Goal: Task Accomplishment & Management: Use online tool/utility

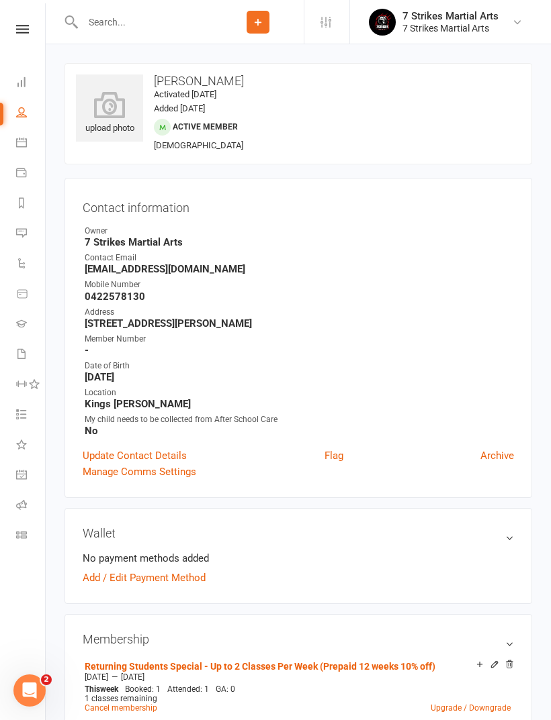
click at [114, 21] on input "text" at bounding box center [146, 22] width 134 height 19
click at [140, 20] on input "text" at bounding box center [146, 22] width 134 height 19
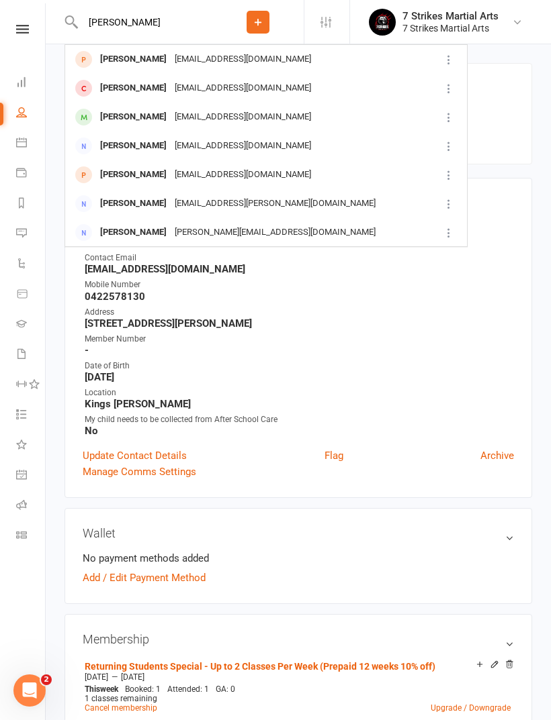
type input "[PERSON_NAME]"
click at [171, 59] on div "[EMAIL_ADDRESS][DOMAIN_NAME]" at bounding box center [243, 59] width 144 height 19
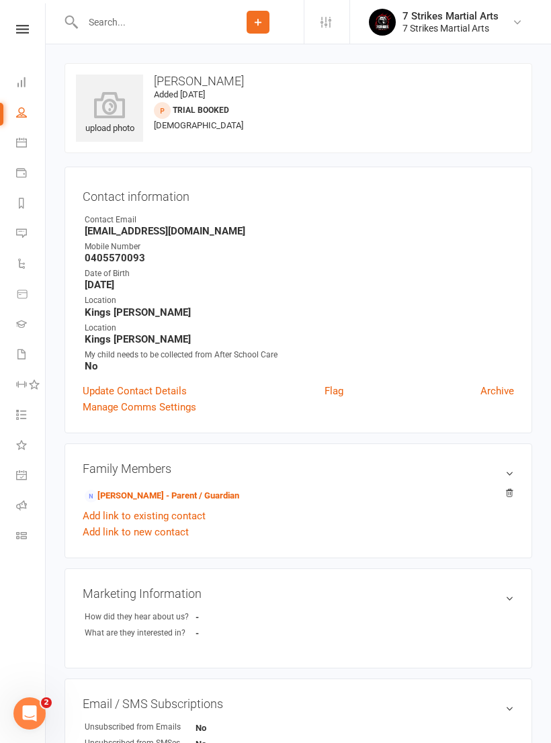
click at [36, 350] on link "Waivers" at bounding box center [31, 355] width 30 height 30
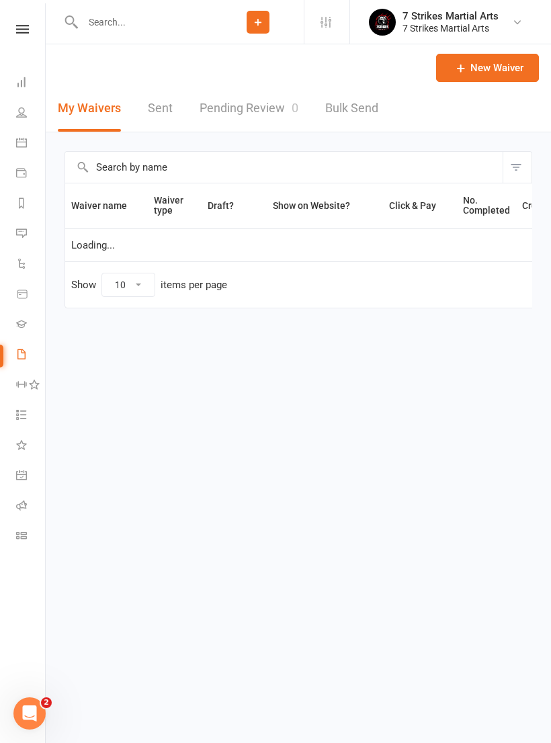
select select "50"
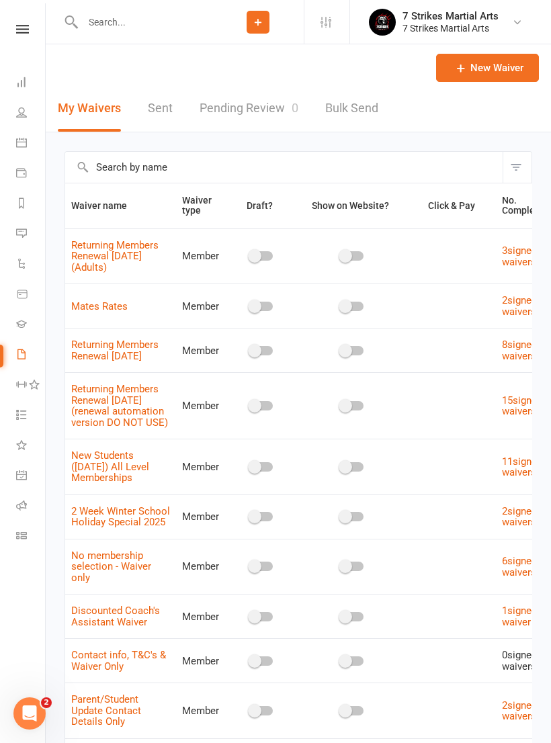
click at [258, 111] on link "Pending Review 0" at bounding box center [248, 108] width 99 height 46
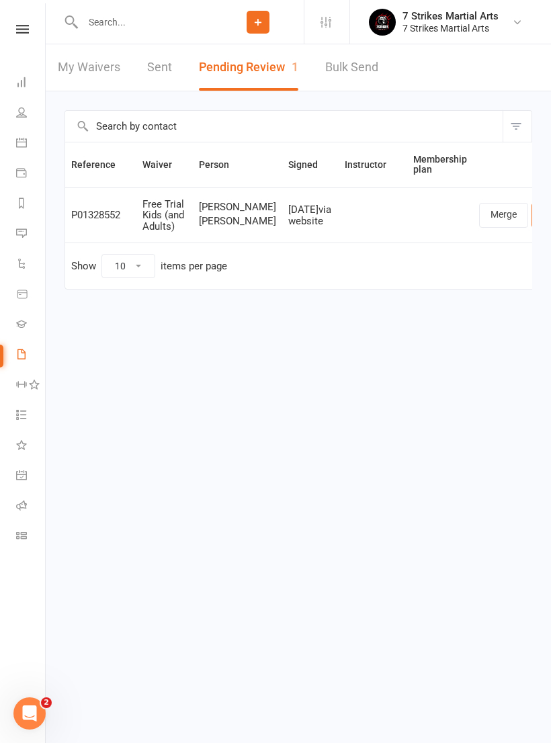
click at [531, 223] on link "Review" at bounding box center [557, 215] width 52 height 24
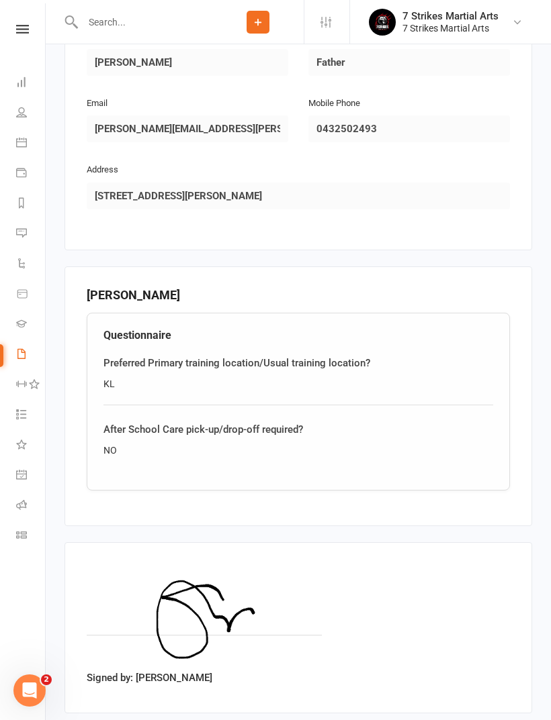
scroll to position [1335, 0]
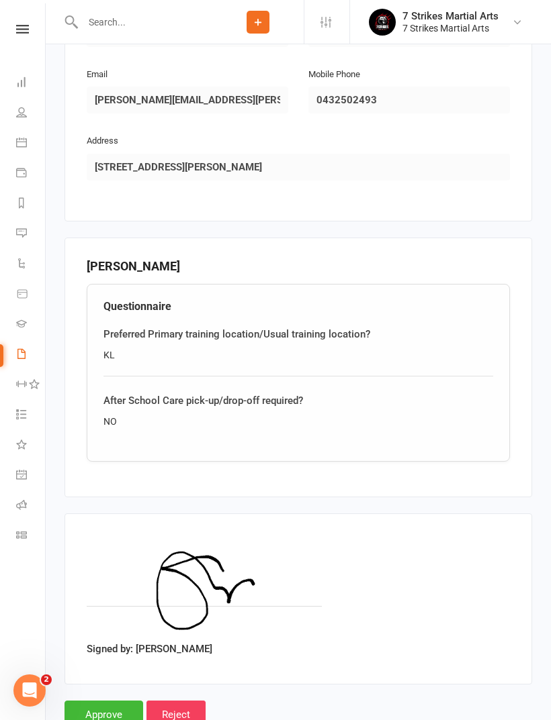
click at [110, 701] on input "Approve" at bounding box center [103, 715] width 79 height 28
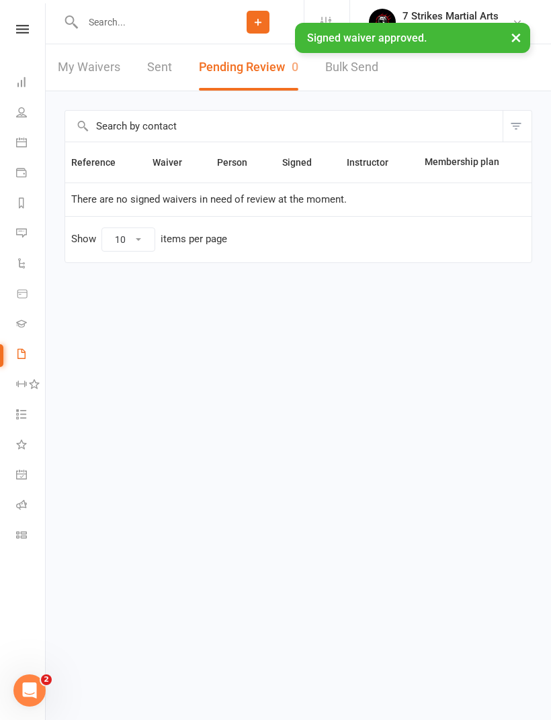
click at [87, 71] on link "My Waivers" at bounding box center [89, 67] width 62 height 46
select select "50"
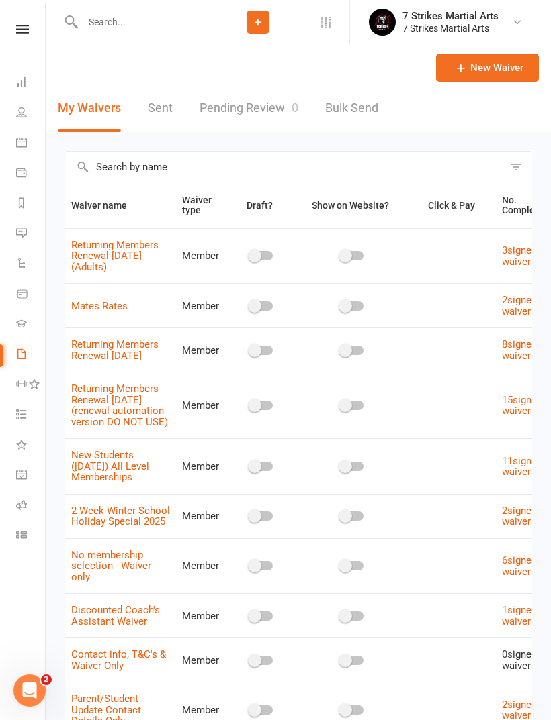
click at [21, 503] on icon at bounding box center [21, 505] width 11 height 11
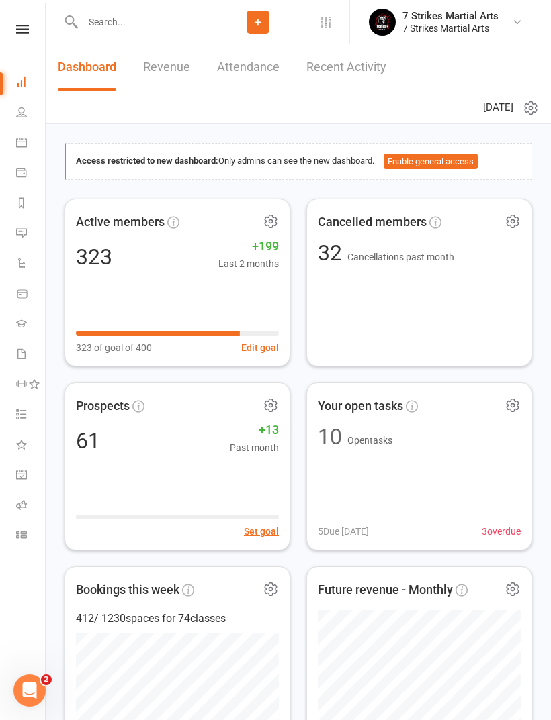
click at [134, 26] on input "text" at bounding box center [146, 22] width 134 height 19
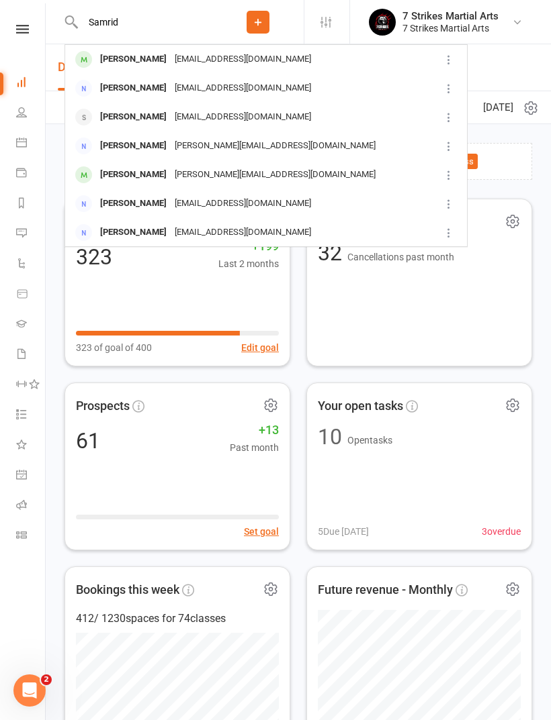
type input "Samrid"
click at [193, 59] on div "poonamsnigam@gmail.com" at bounding box center [243, 59] width 144 height 19
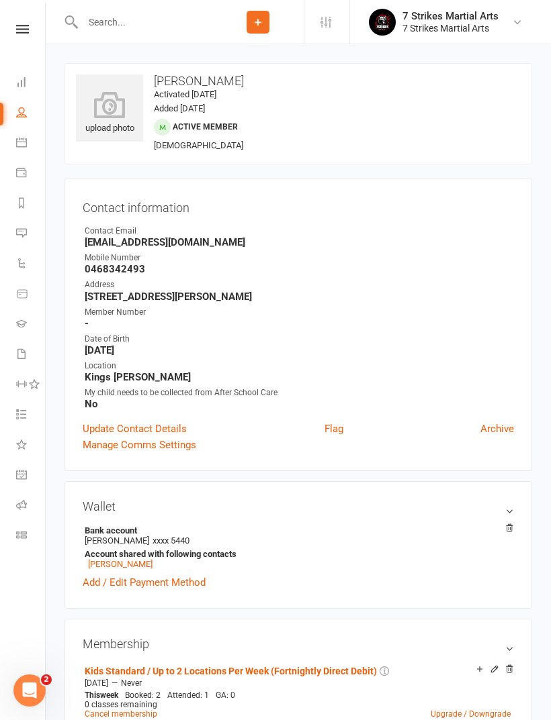
click at [154, 18] on input "text" at bounding box center [146, 22] width 134 height 19
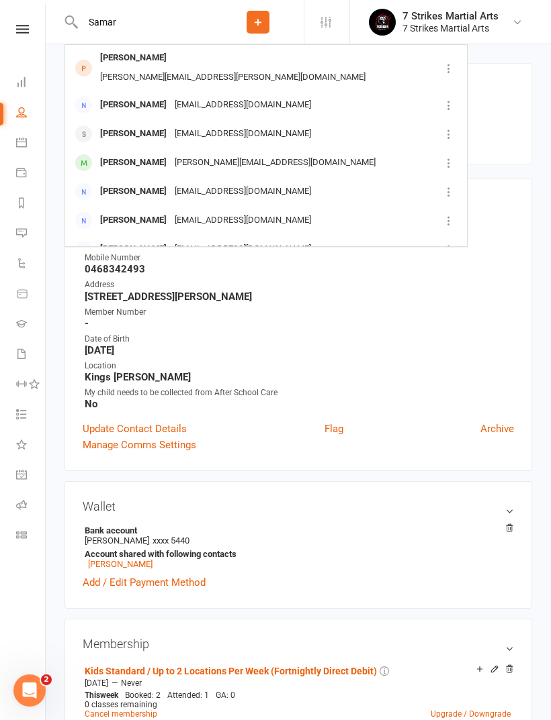
type input "Samar"
click at [191, 68] on div "[PERSON_NAME][EMAIL_ADDRESS][PERSON_NAME][DOMAIN_NAME]" at bounding box center [232, 77] width 273 height 19
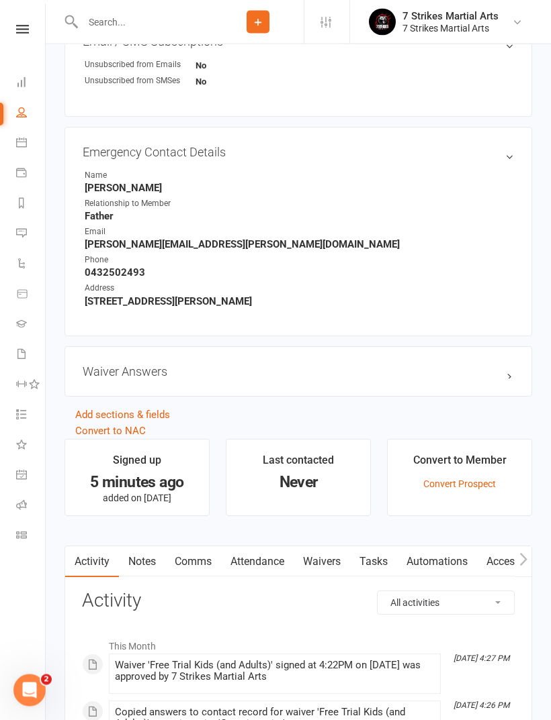
click at [137, 435] on link "Convert to NAC" at bounding box center [110, 432] width 70 height 12
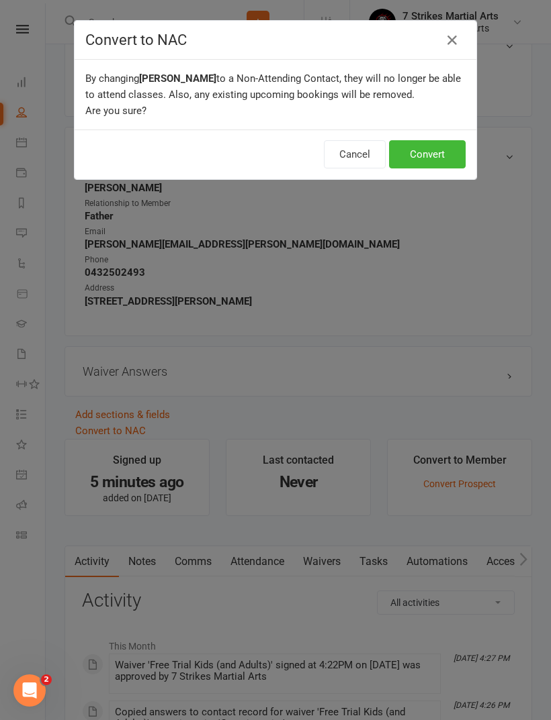
click at [348, 156] on button "Cancel" at bounding box center [355, 154] width 62 height 28
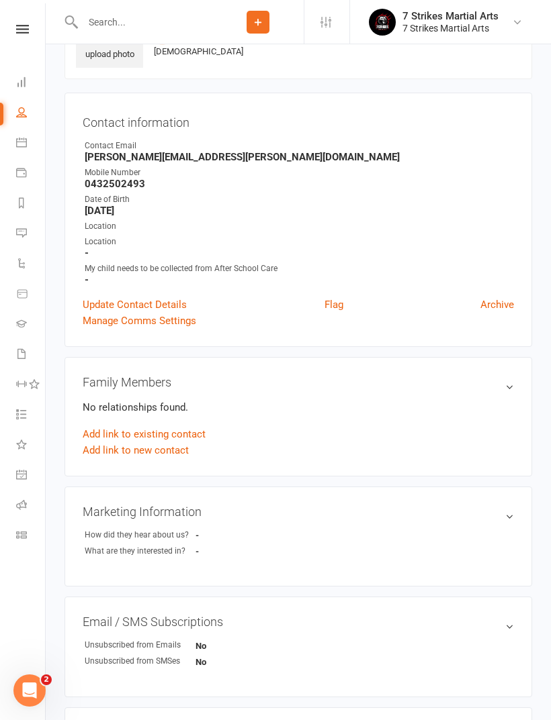
scroll to position [0, 0]
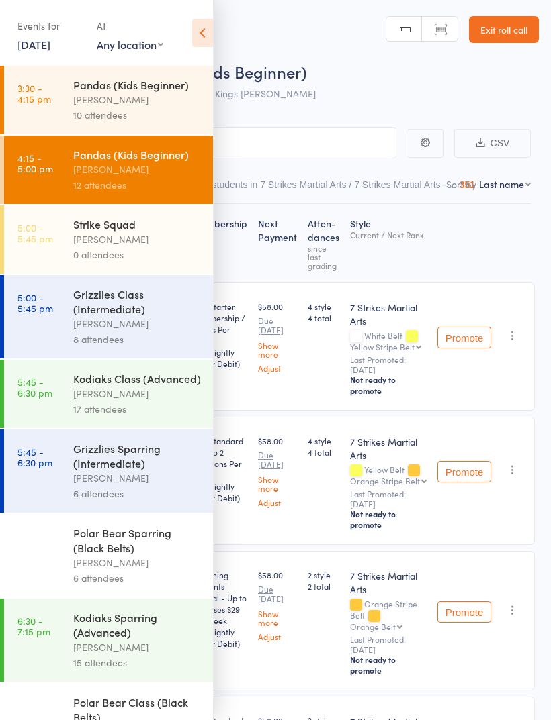
click at [201, 28] on icon at bounding box center [202, 33] width 21 height 28
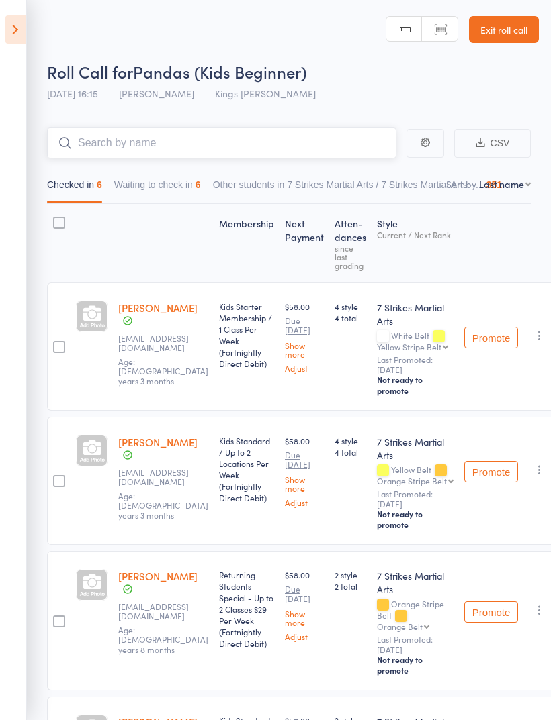
click at [239, 138] on input "search" at bounding box center [221, 143] width 349 height 31
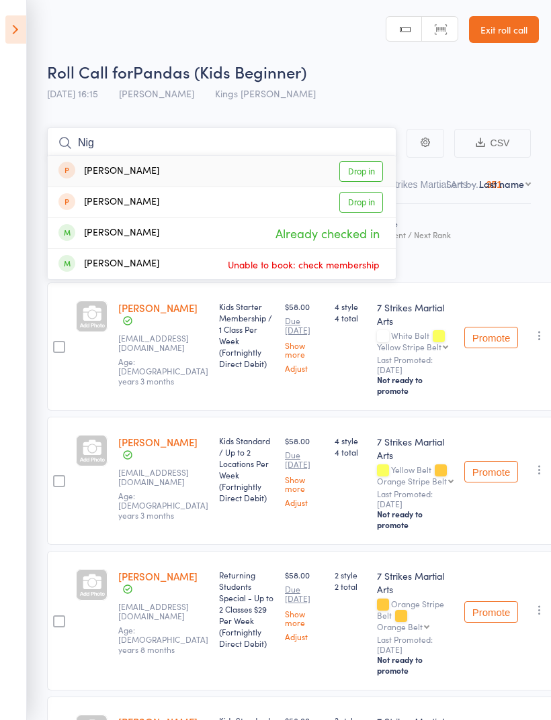
type input "Nig"
click at [367, 170] on link "Drop in" at bounding box center [361, 171] width 44 height 21
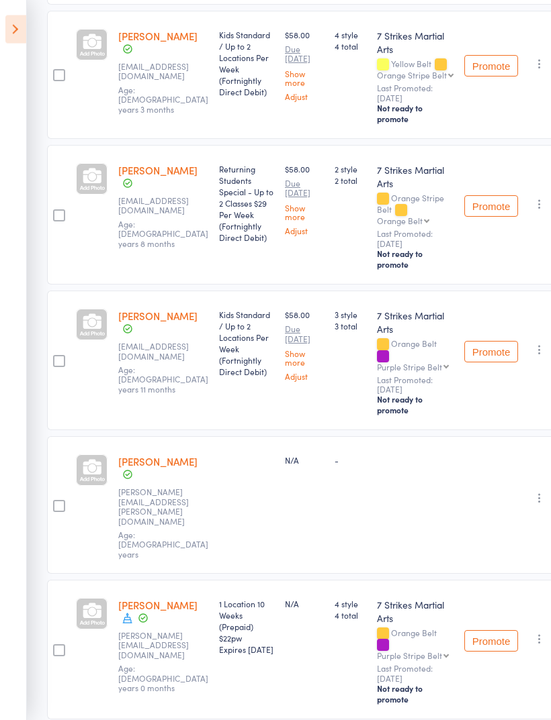
scroll to position [406, 0]
click at [533, 491] on icon "button" at bounding box center [538, 497] width 13 height 13
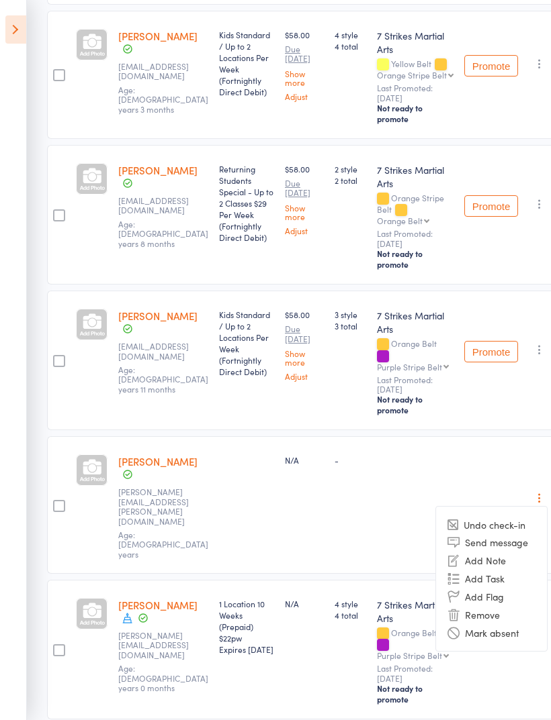
click at [482, 606] on li "Remove" at bounding box center [491, 615] width 111 height 18
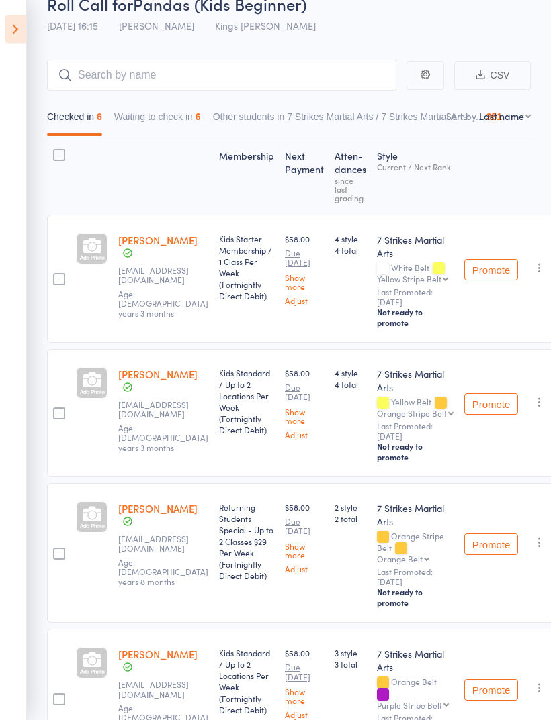
scroll to position [0, 0]
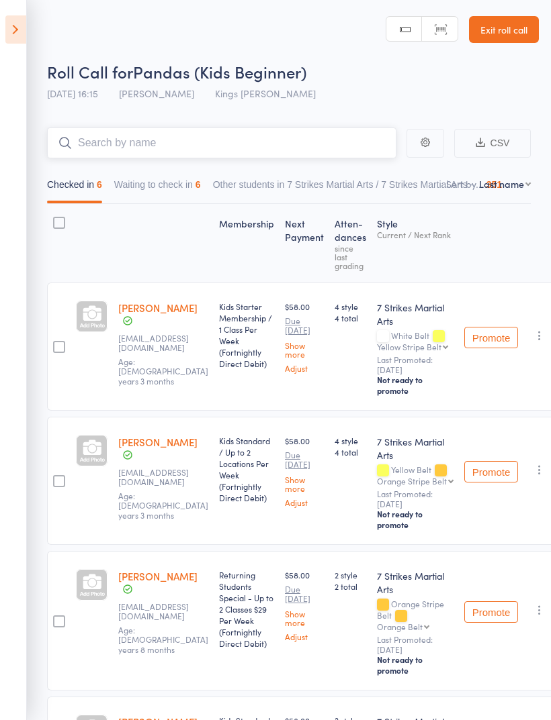
click at [148, 148] on input "search" at bounding box center [221, 143] width 349 height 31
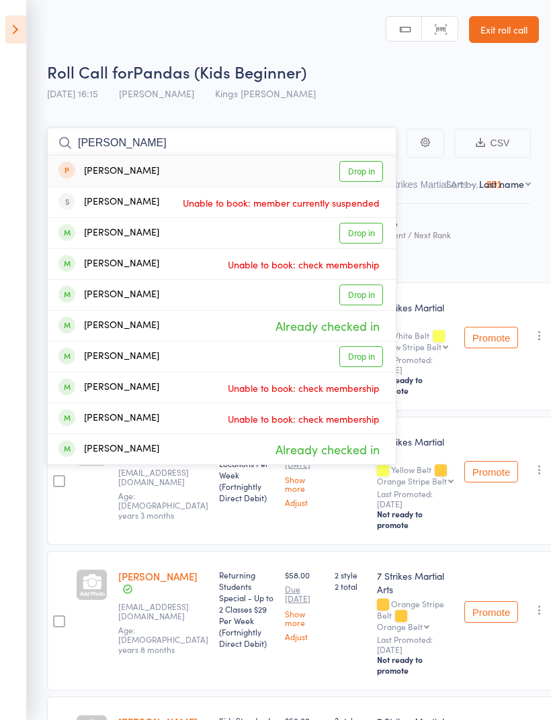
type input "[PERSON_NAME]"
click at [366, 169] on link "Drop in" at bounding box center [361, 171] width 44 height 21
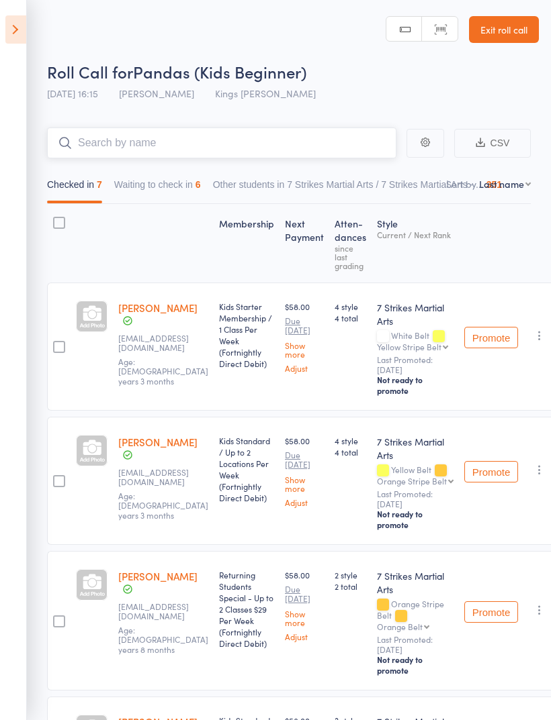
click at [307, 145] on input "search" at bounding box center [221, 143] width 349 height 31
click at [172, 192] on button "Waiting to check in 6" at bounding box center [157, 188] width 87 height 31
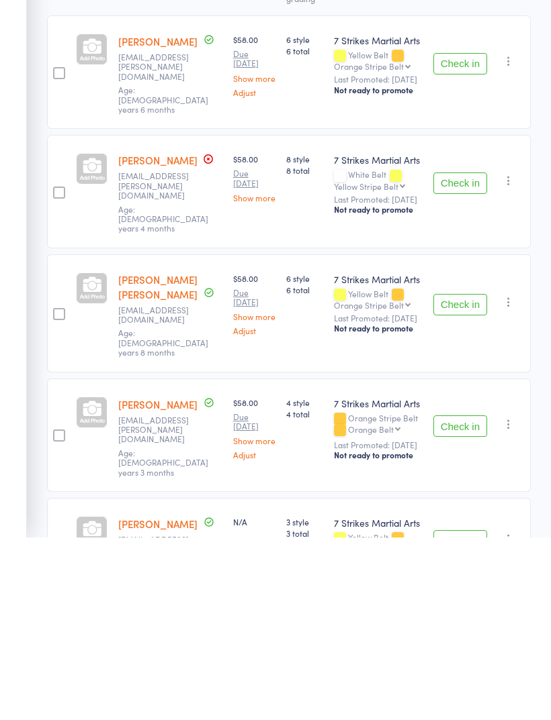
click at [469, 477] on button "Check in" at bounding box center [460, 487] width 54 height 21
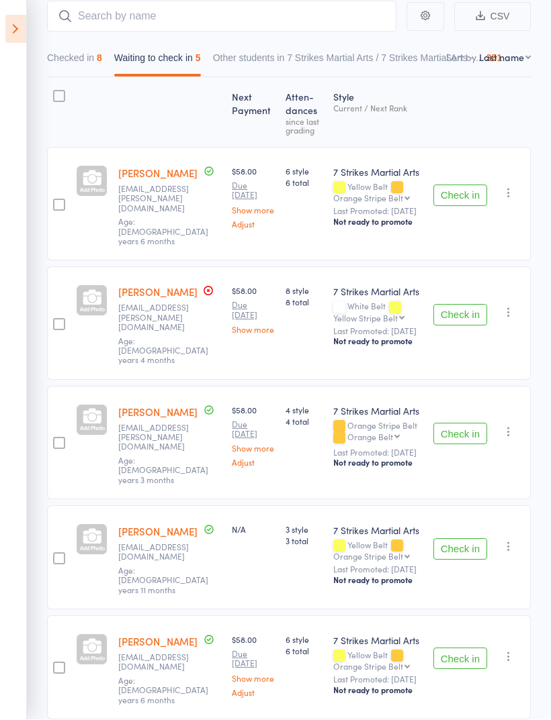
scroll to position [128, 0]
click at [11, 26] on icon at bounding box center [15, 29] width 21 height 28
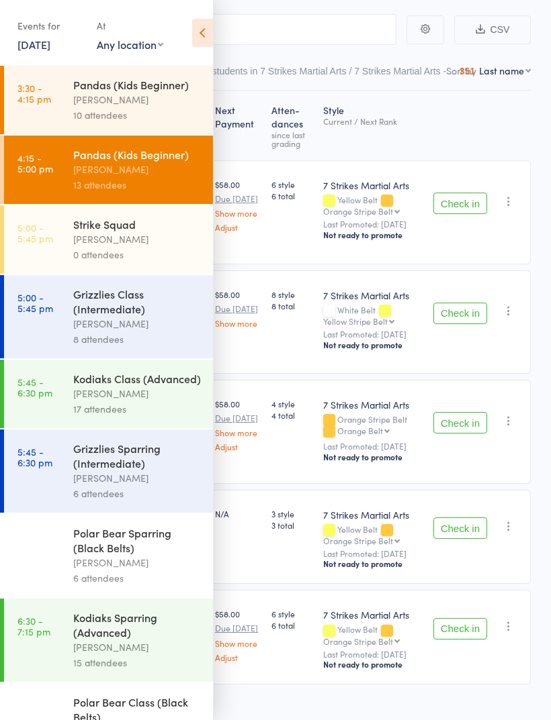
click at [205, 36] on icon at bounding box center [202, 33] width 21 height 28
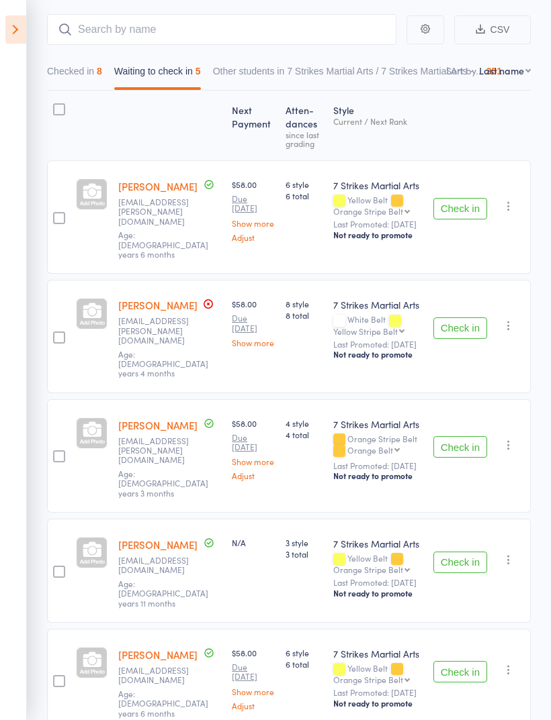
click at [9, 29] on icon at bounding box center [15, 29] width 21 height 28
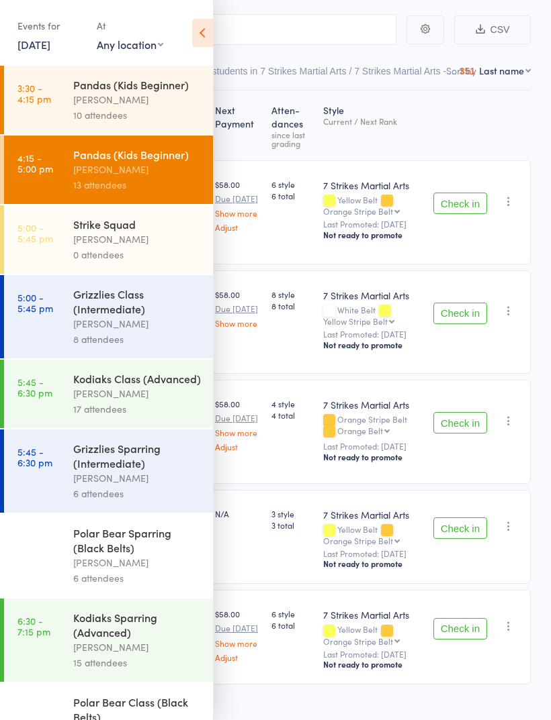
click at [138, 316] on div "Grizzlies Class (Intermediate)" at bounding box center [137, 302] width 128 height 30
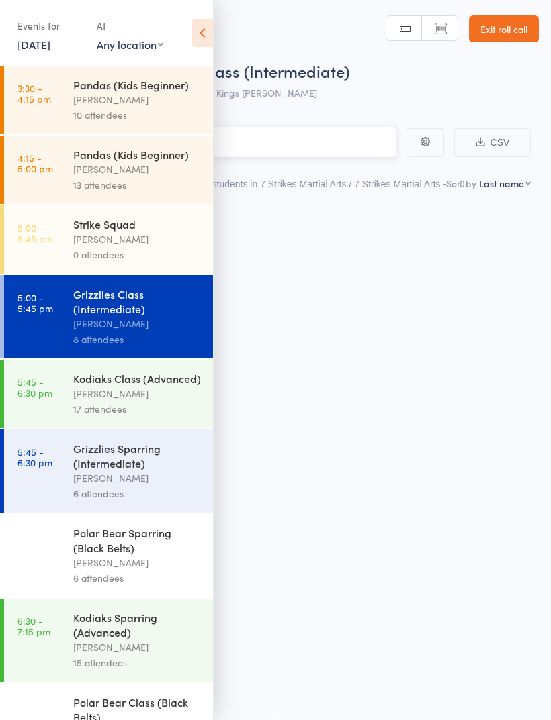
scroll to position [9, 0]
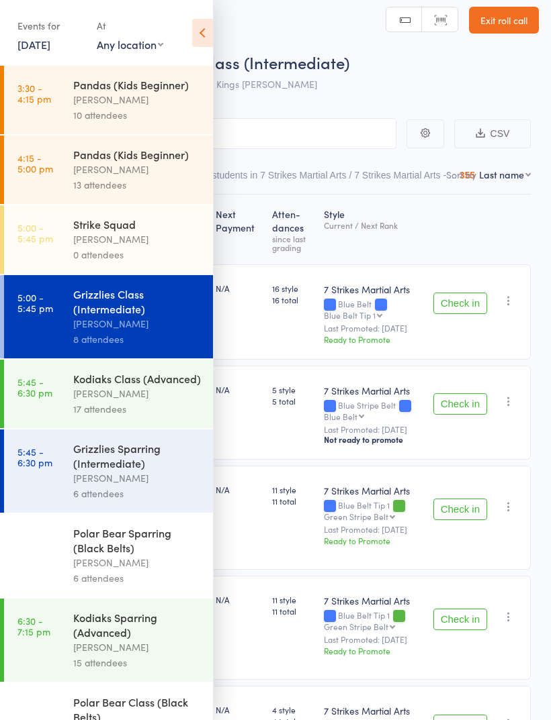
click at [197, 38] on icon at bounding box center [202, 33] width 21 height 28
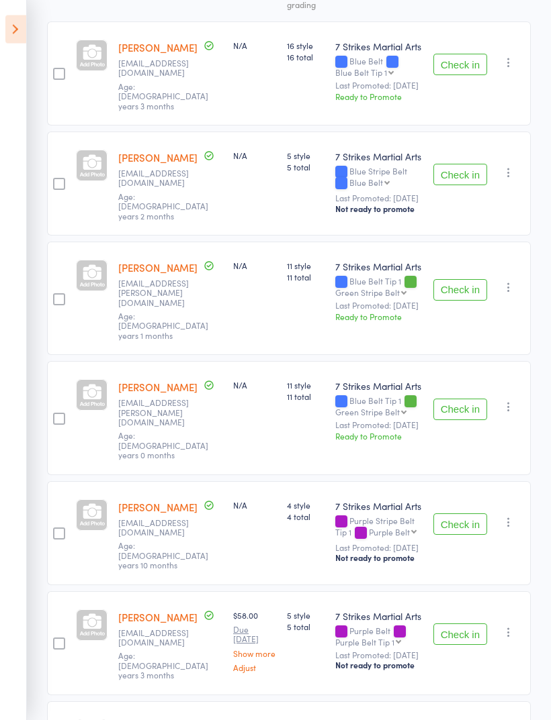
scroll to position [253, 0]
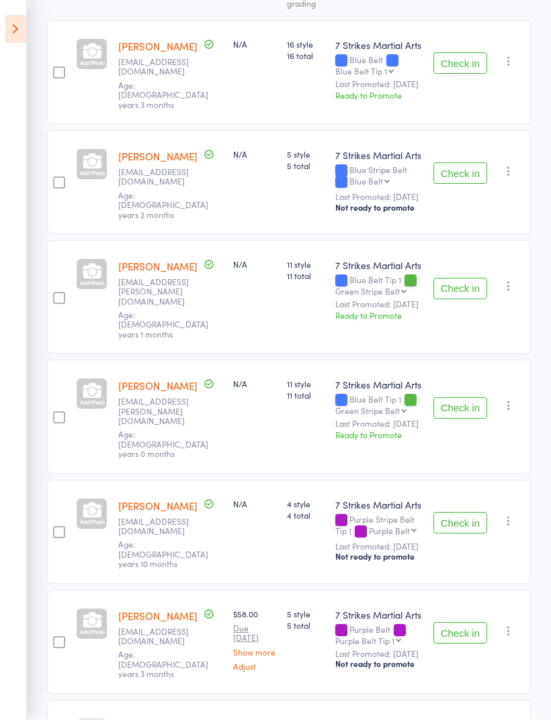
click at [457, 163] on button "Check in" at bounding box center [460, 173] width 54 height 21
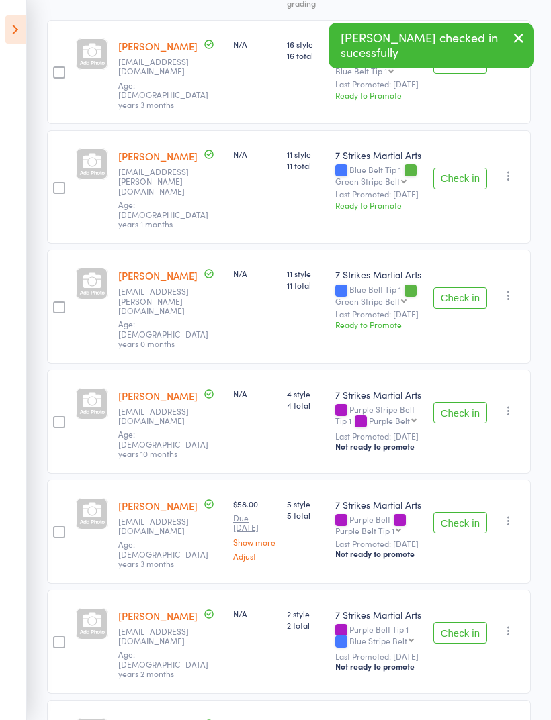
click at [453, 70] on button "Check in" at bounding box center [460, 62] width 54 height 21
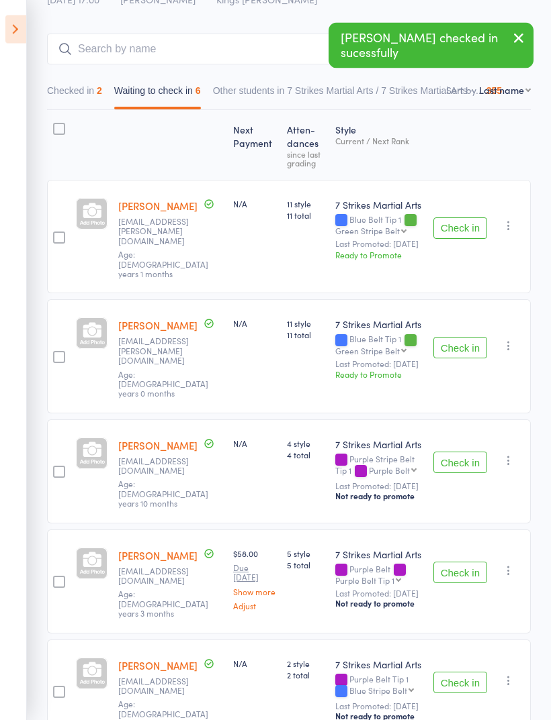
scroll to position [89, 0]
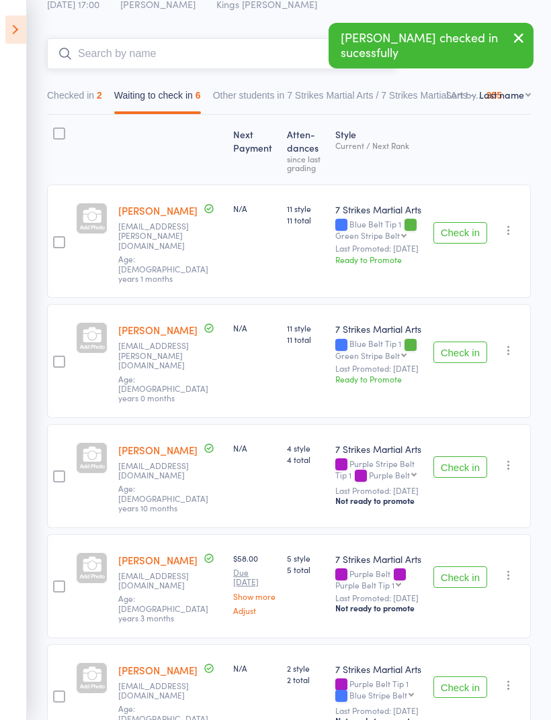
click at [210, 56] on input "search" at bounding box center [221, 53] width 349 height 31
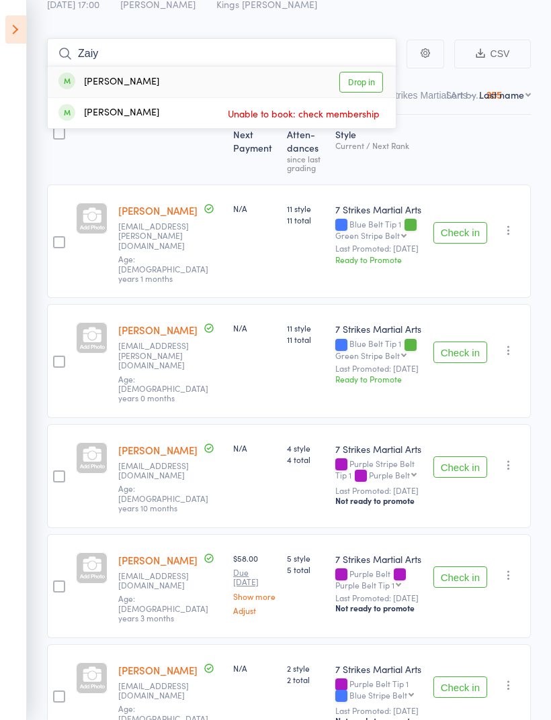
type input "Zaiy"
click at [363, 80] on link "Drop in" at bounding box center [361, 82] width 44 height 21
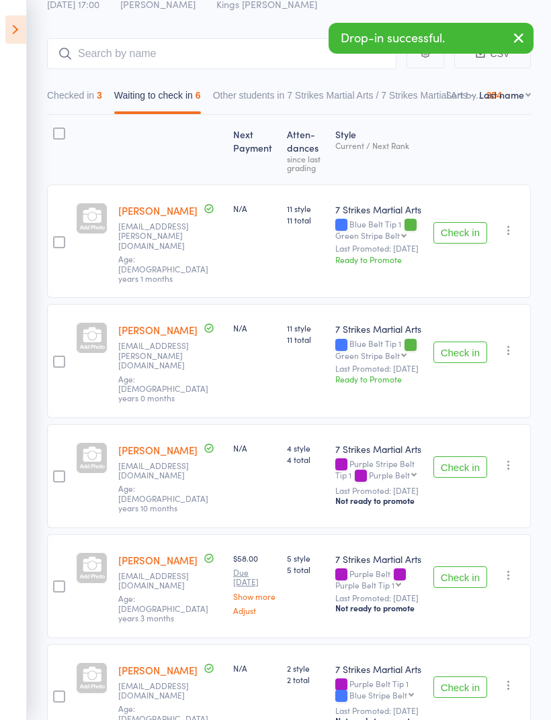
click at [17, 43] on icon at bounding box center [15, 29] width 21 height 28
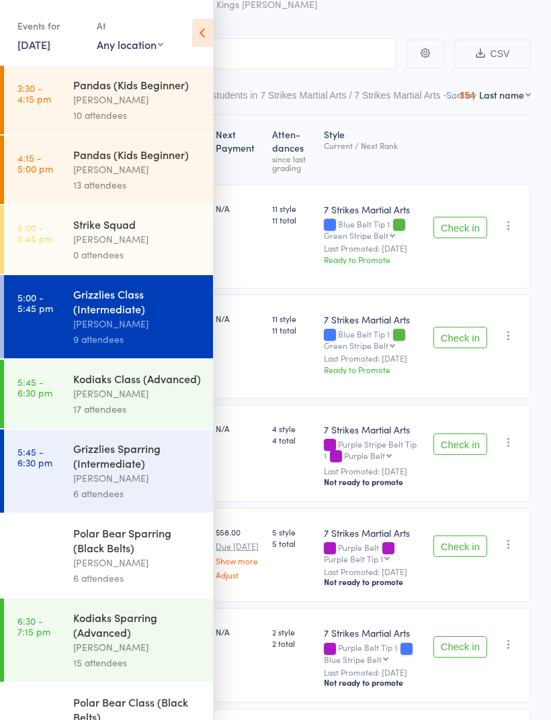
click at [203, 39] on icon at bounding box center [202, 33] width 21 height 28
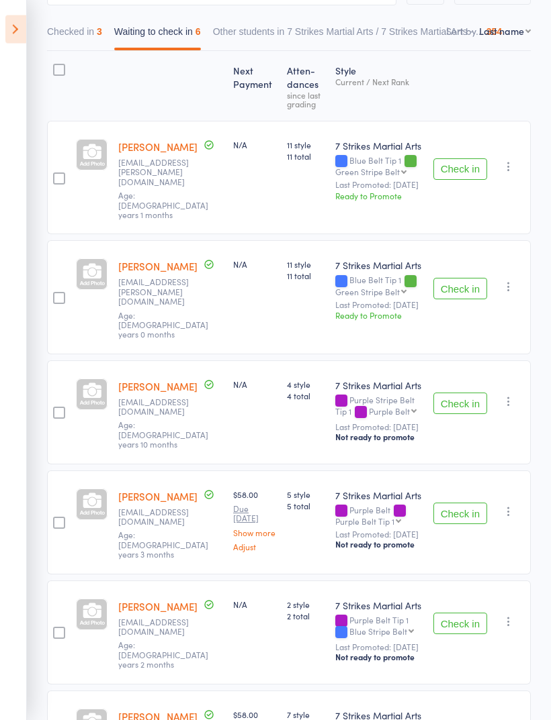
scroll to position [183, 0]
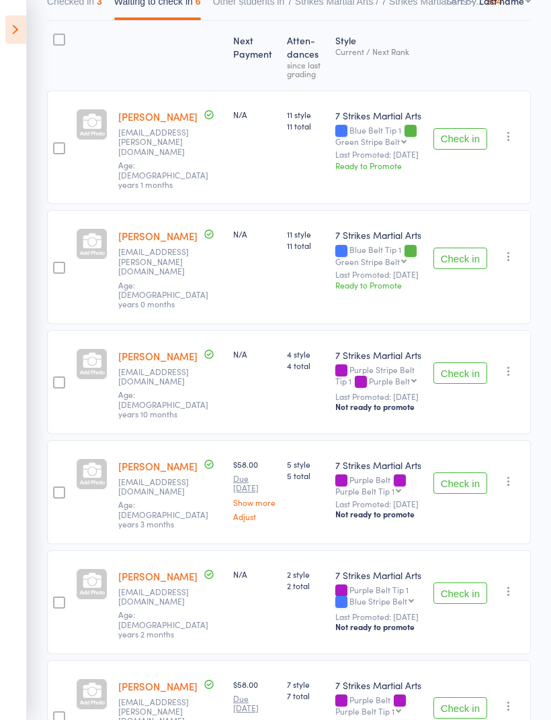
click at [470, 363] on button "Check in" at bounding box center [460, 373] width 54 height 21
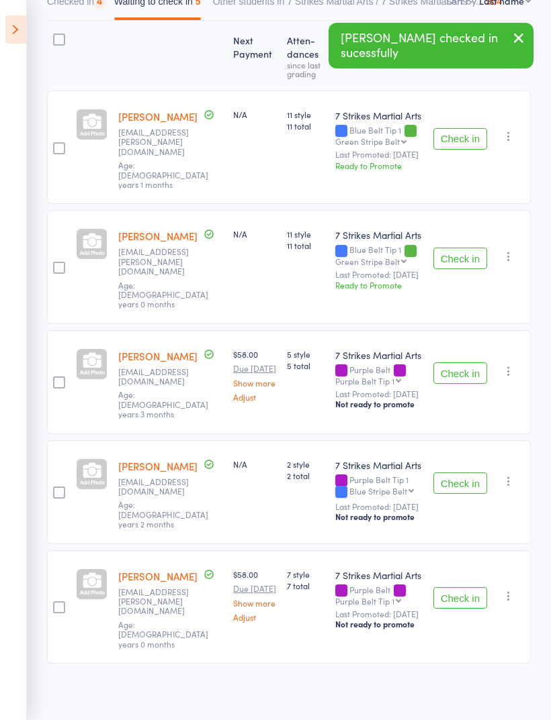
scroll to position [70, 0]
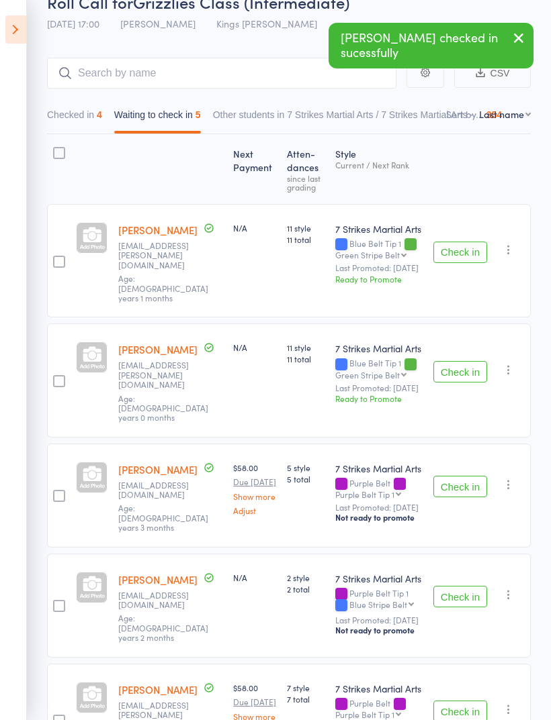
click at [22, 30] on icon at bounding box center [15, 29] width 21 height 28
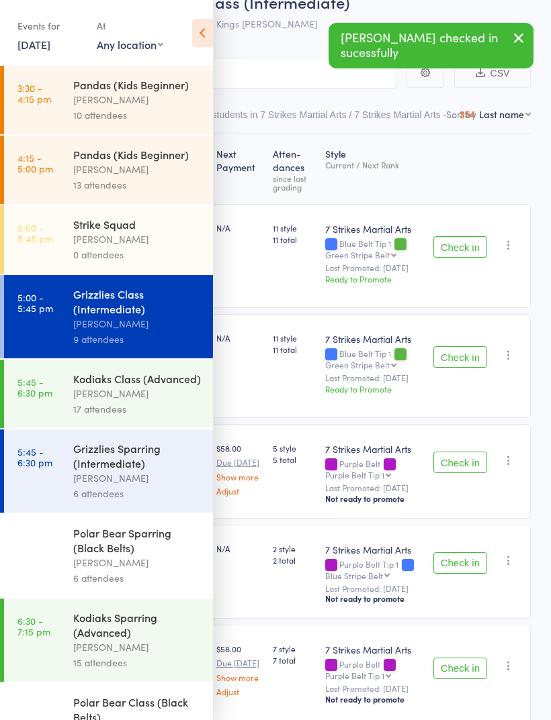
click at [203, 25] on icon at bounding box center [202, 33] width 21 height 28
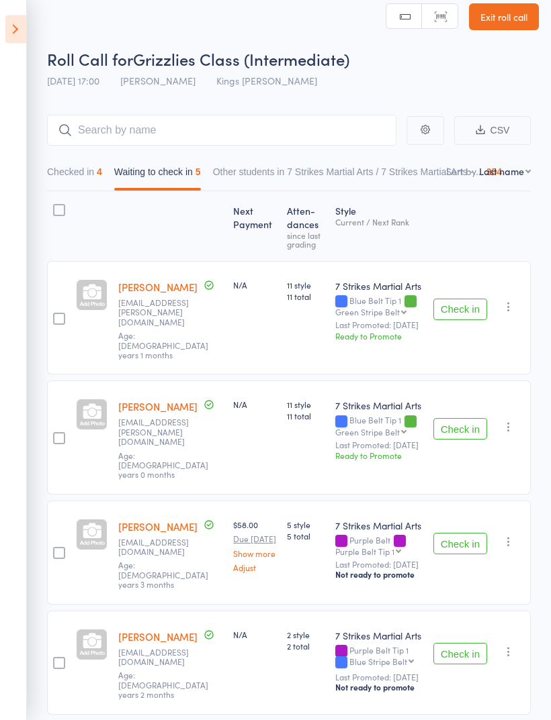
scroll to position [0, 0]
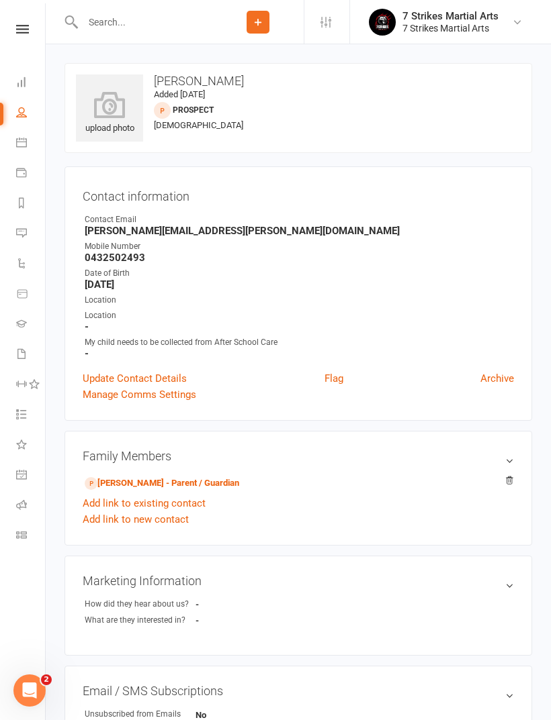
click at [205, 477] on link "Sourabh Nigam - Parent / Guardian" at bounding box center [162, 484] width 154 height 14
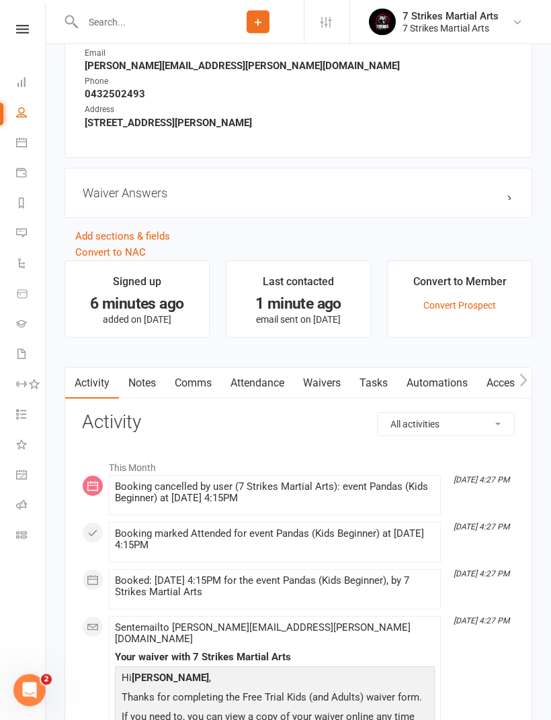
click at [267, 386] on link "Attendance" at bounding box center [257, 384] width 73 height 31
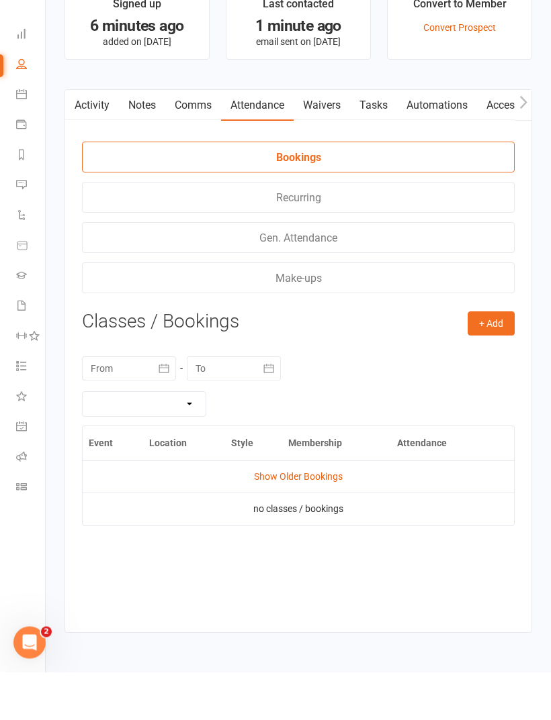
scroll to position [1058, 0]
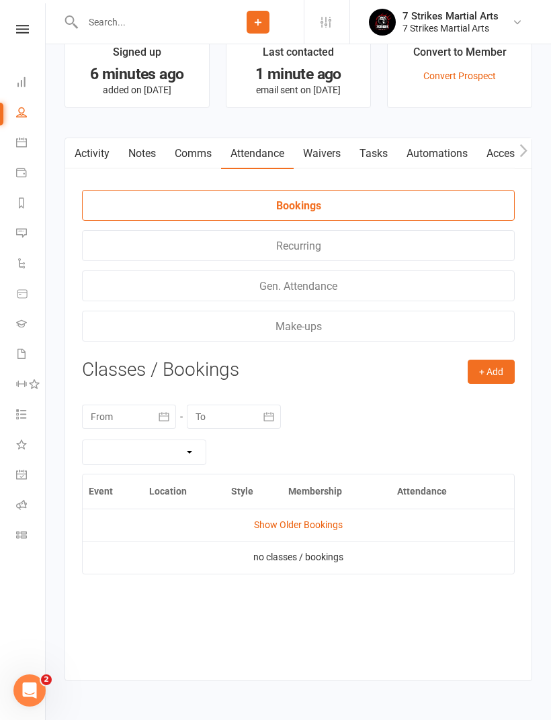
click at [317, 526] on link "Show Older Bookings" at bounding box center [298, 525] width 89 height 11
click at [98, 159] on link "Activity" at bounding box center [92, 153] width 54 height 31
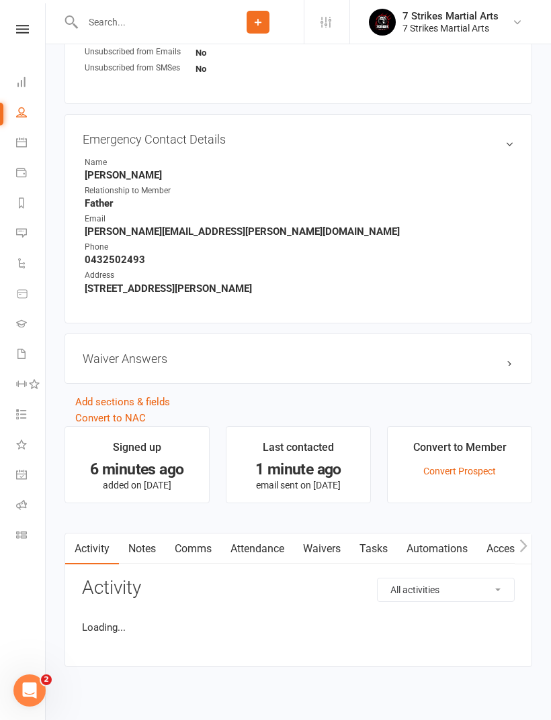
scroll to position [665, 0]
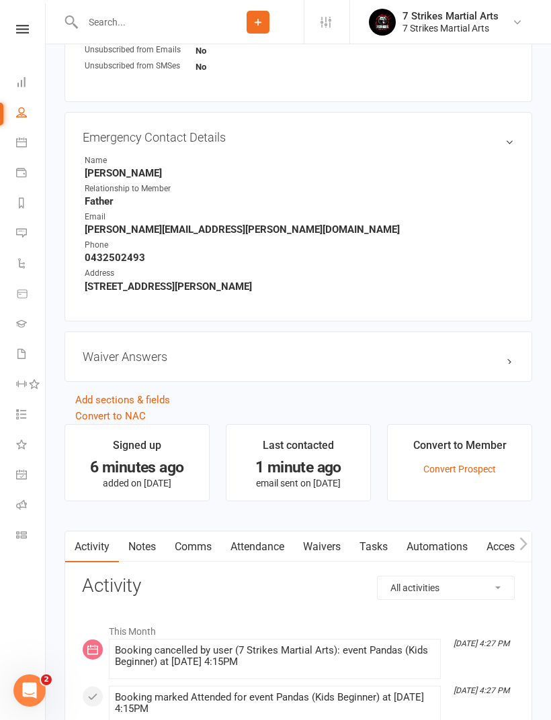
click at [132, 415] on link "Convert to NAC" at bounding box center [110, 416] width 70 height 12
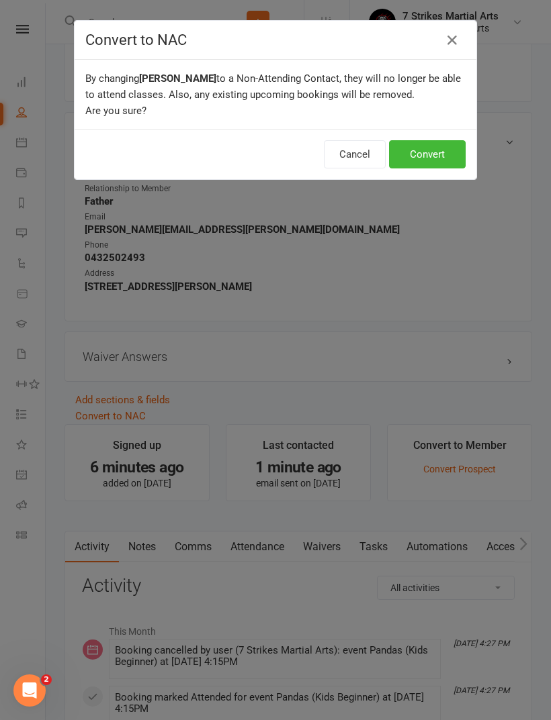
click at [428, 154] on button "Convert" at bounding box center [427, 154] width 77 height 28
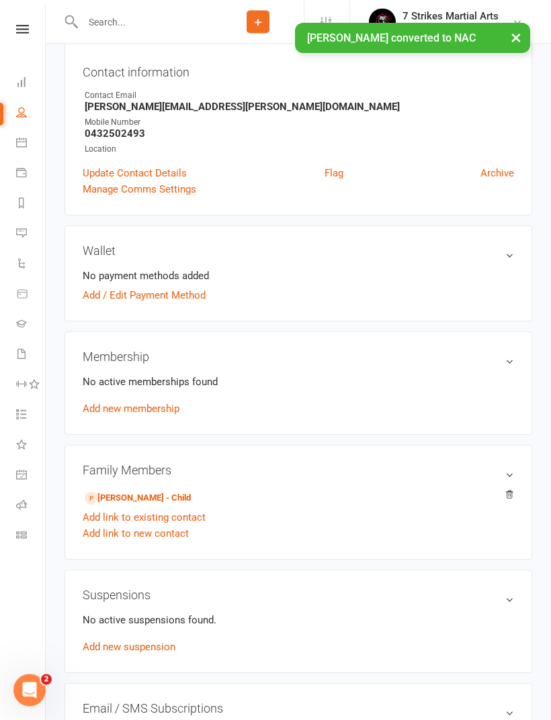
scroll to position [123, 0]
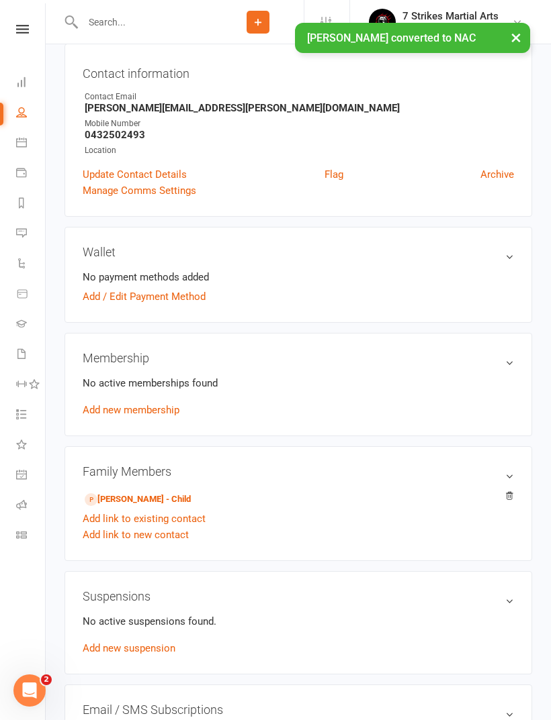
click at [191, 518] on link "Add link to existing contact" at bounding box center [144, 519] width 123 height 16
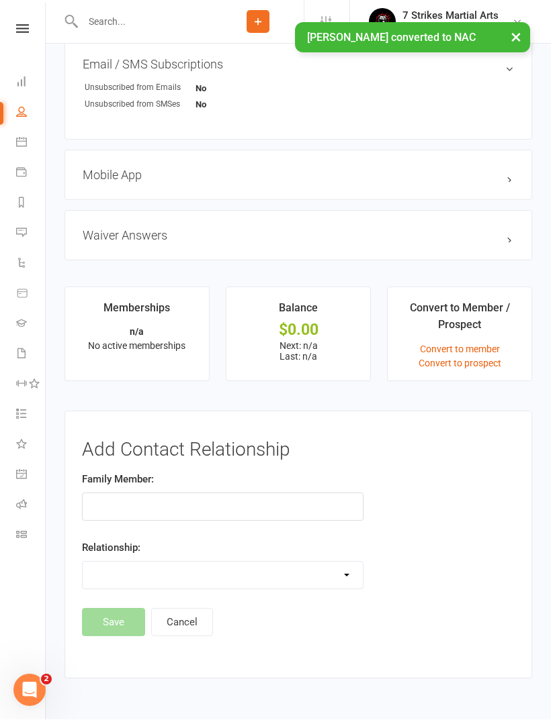
click at [237, 520] on input "text" at bounding box center [222, 507] width 281 height 28
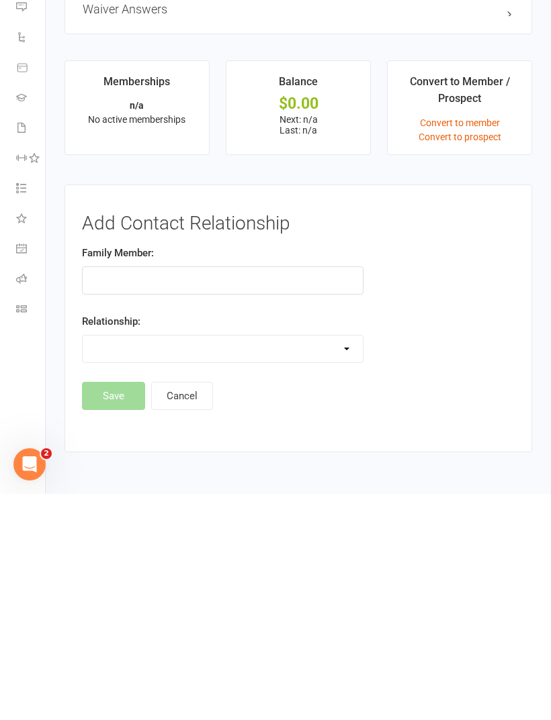
scroll to position [812, 0]
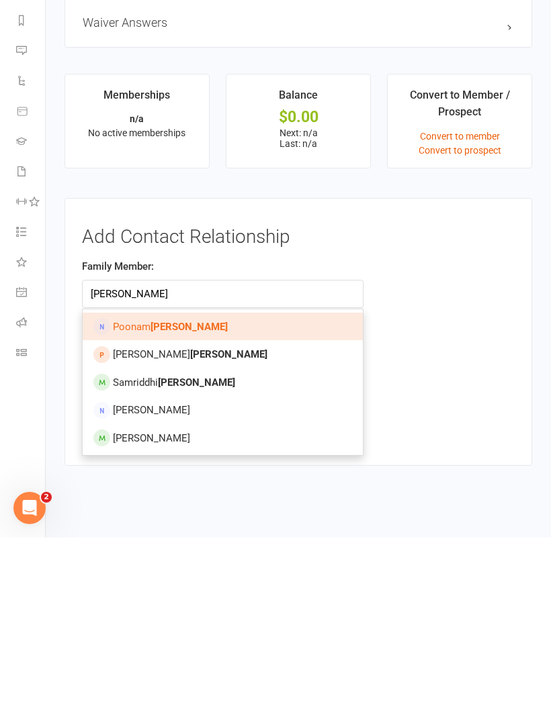
click at [177, 559] on strong "[PERSON_NAME]" at bounding box center [196, 565] width 77 height 12
type input "Samriddhi Nigam"
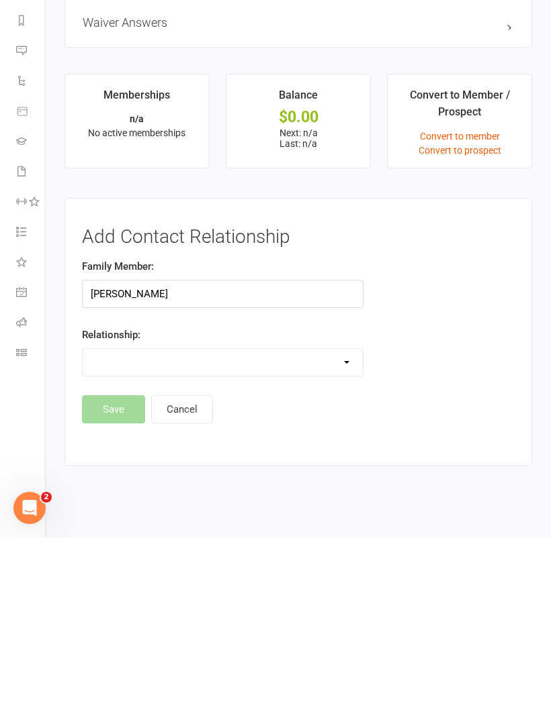
click at [199, 532] on select "Parent / Guardian Child Sibling (parent not in system) Spouse / Partner Cousin …" at bounding box center [223, 545] width 280 height 27
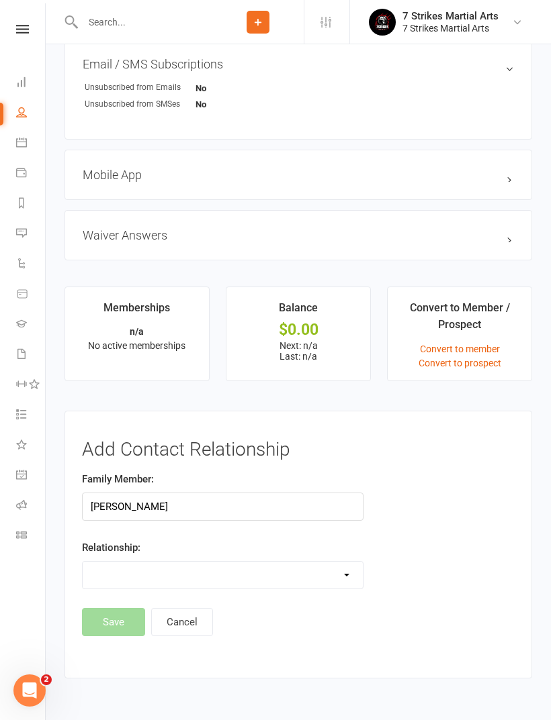
select select "0"
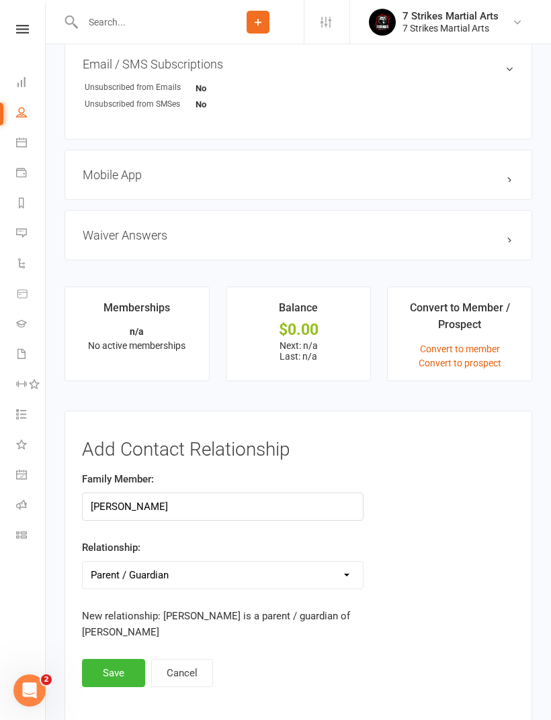
click at [118, 674] on button "Save" at bounding box center [113, 673] width 63 height 28
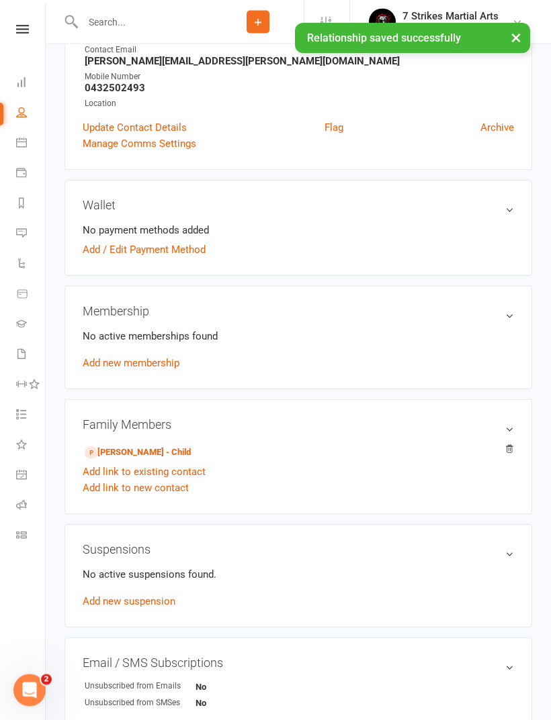
scroll to position [170, 0]
click at [134, 451] on link "Samarth Nigam - Child" at bounding box center [138, 453] width 106 height 14
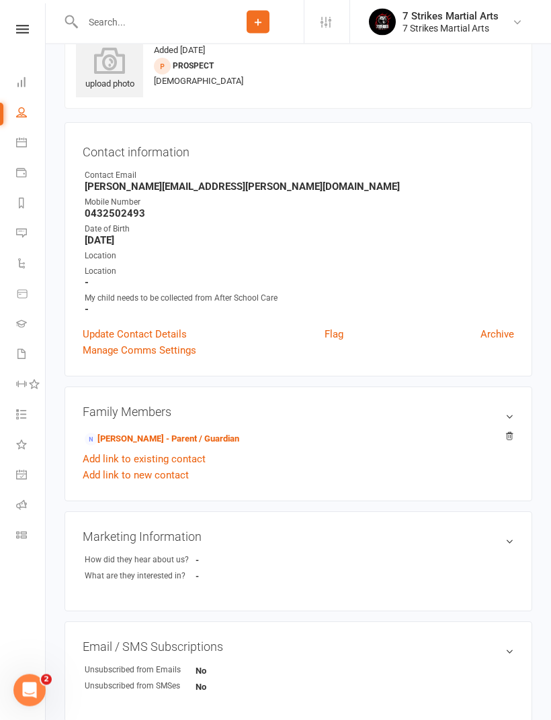
click at [177, 458] on link "Add link to existing contact" at bounding box center [144, 460] width 123 height 16
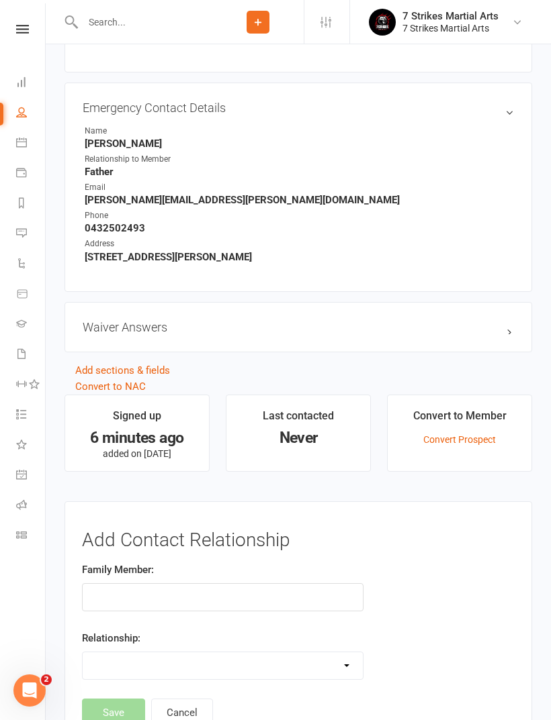
scroll to position [784, 0]
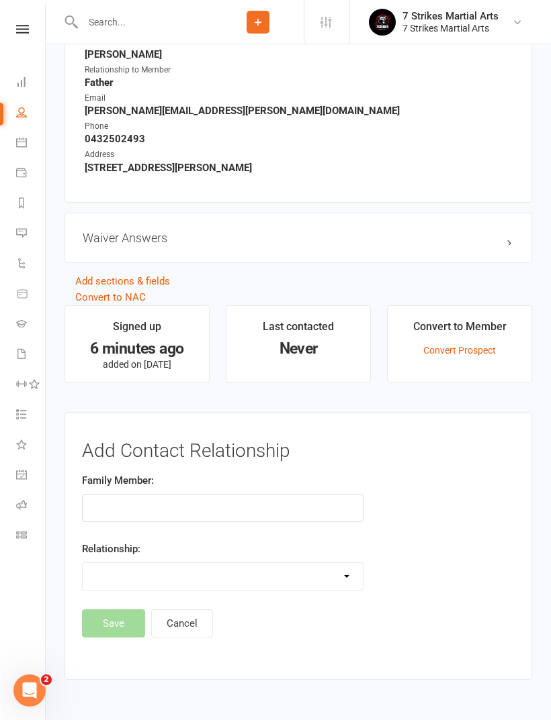
click at [211, 511] on input "text" at bounding box center [222, 508] width 281 height 28
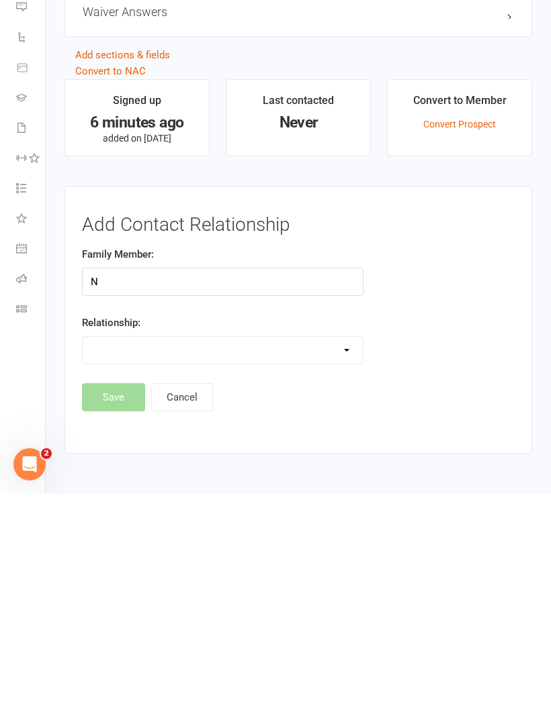
scroll to position [827, 0]
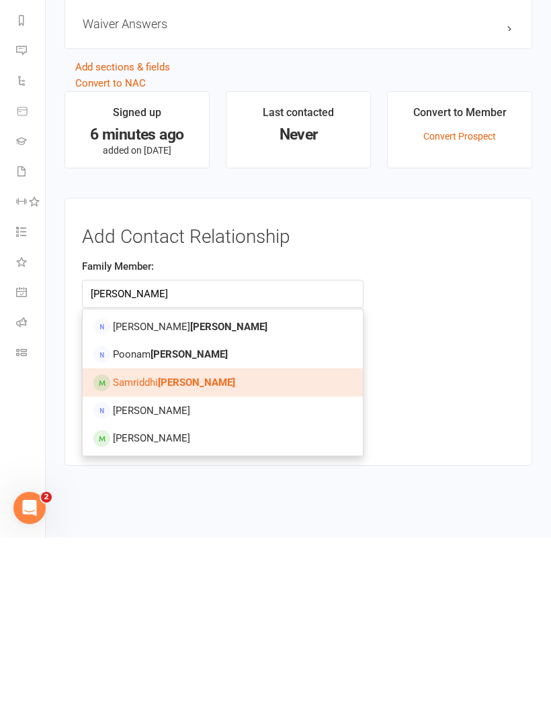
click at [179, 559] on strong "Nigam" at bounding box center [196, 565] width 77 height 12
type input "Samriddhi Nigam"
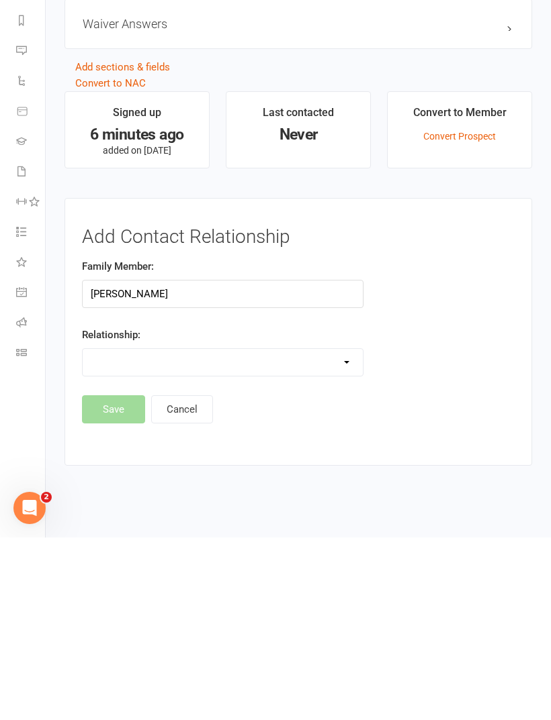
click at [224, 532] on select "Parent / Guardian Child Sibling (parent not in system) Spouse / Partner Cousin …" at bounding box center [223, 545] width 280 height 27
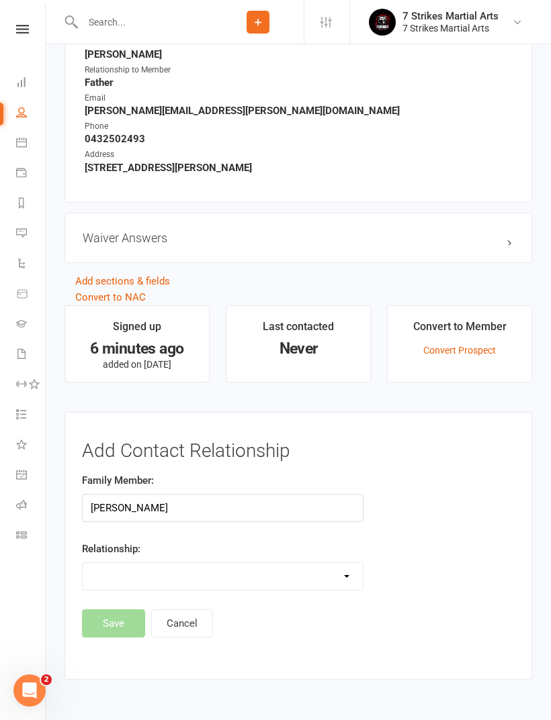
select select "2"
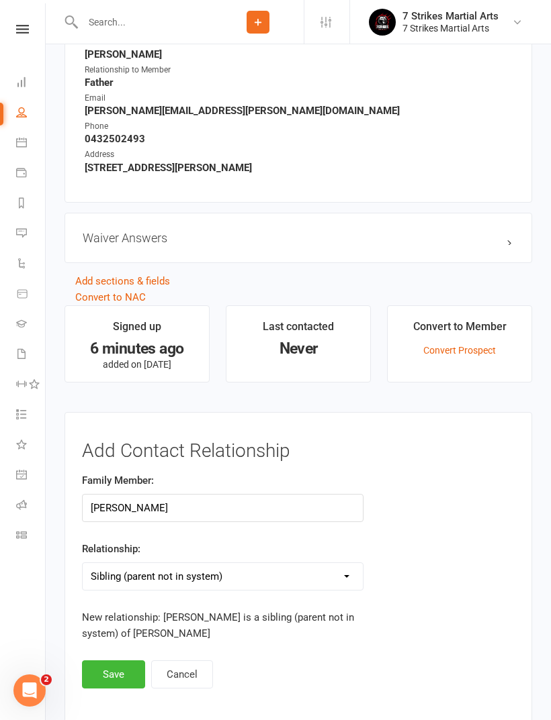
click at [116, 674] on button "Save" at bounding box center [113, 675] width 63 height 28
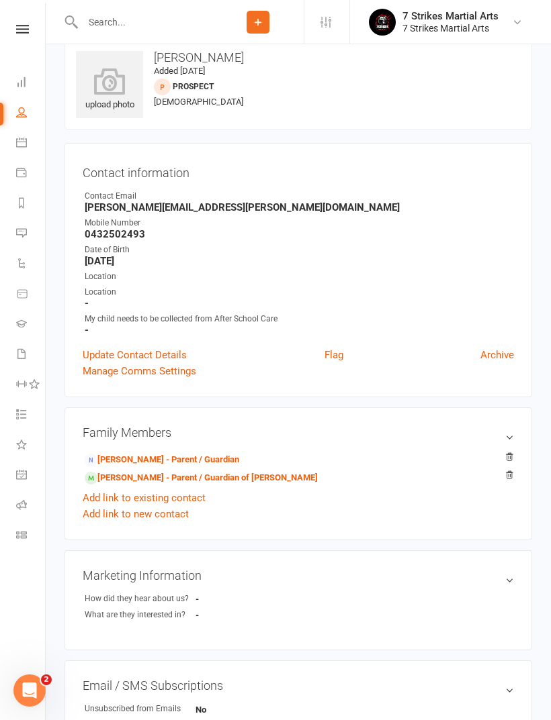
scroll to position [0, 0]
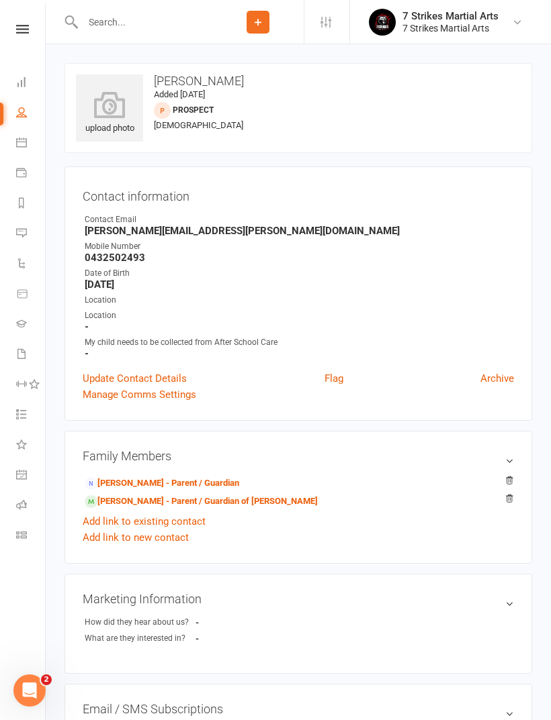
click at [142, 502] on link "Samriddhi Nigam - Parent / Guardian of Sourabh Nigam" at bounding box center [201, 502] width 233 height 14
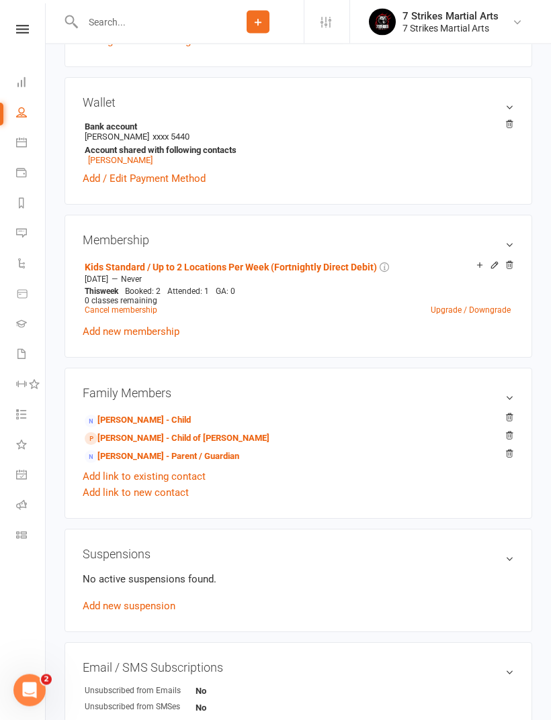
scroll to position [404, 0]
click at [146, 442] on link "Samarth Nigam - Child of Sourabh Nigam" at bounding box center [177, 439] width 185 height 14
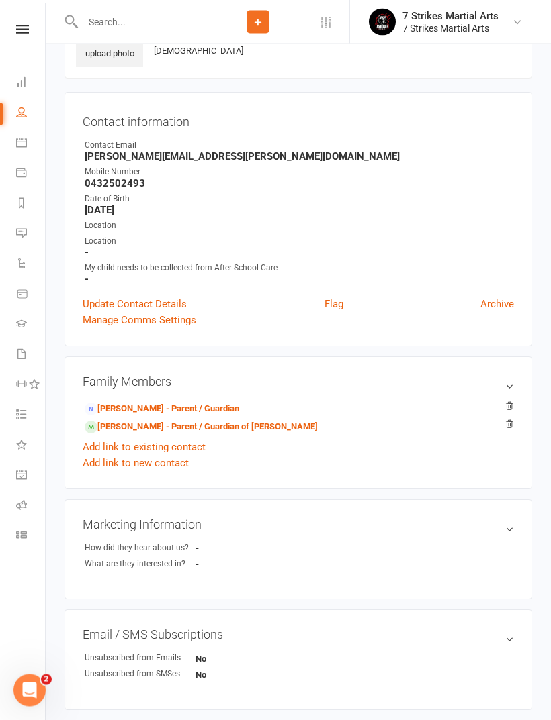
click at [154, 442] on link "Add link to existing contact" at bounding box center [144, 448] width 123 height 16
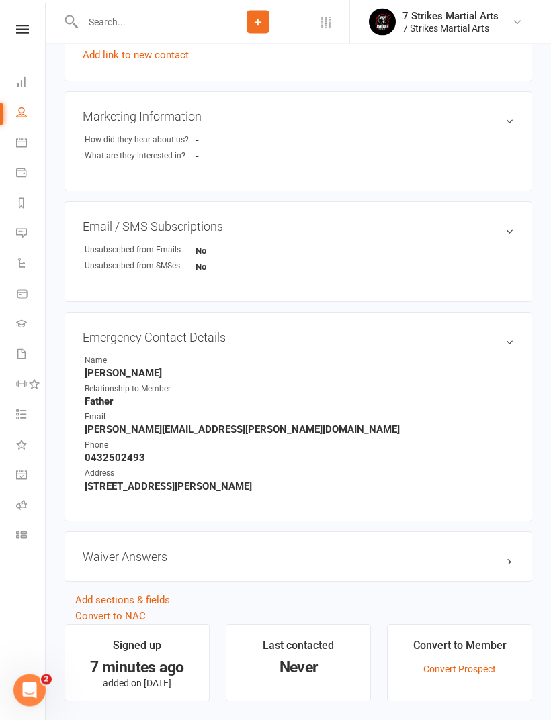
scroll to position [802, 0]
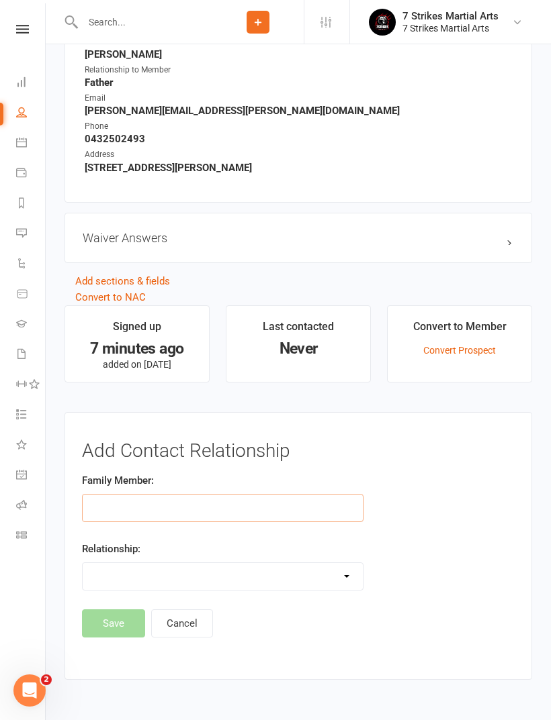
click at [203, 512] on input "text" at bounding box center [222, 508] width 281 height 28
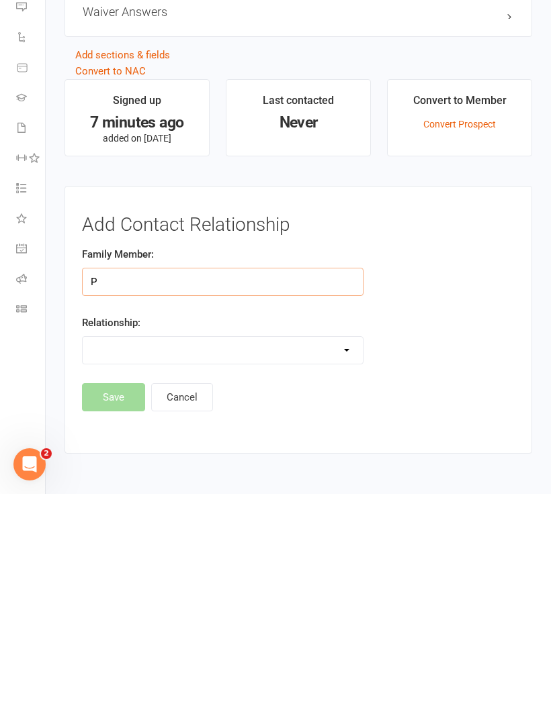
scroll to position [845, 0]
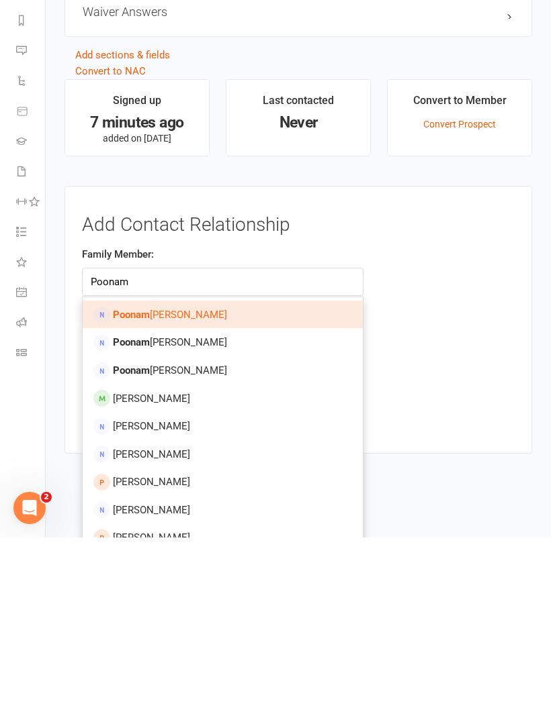
click at [228, 483] on link "Poonam Nigam" at bounding box center [223, 497] width 280 height 28
type input "Poonam Nigam"
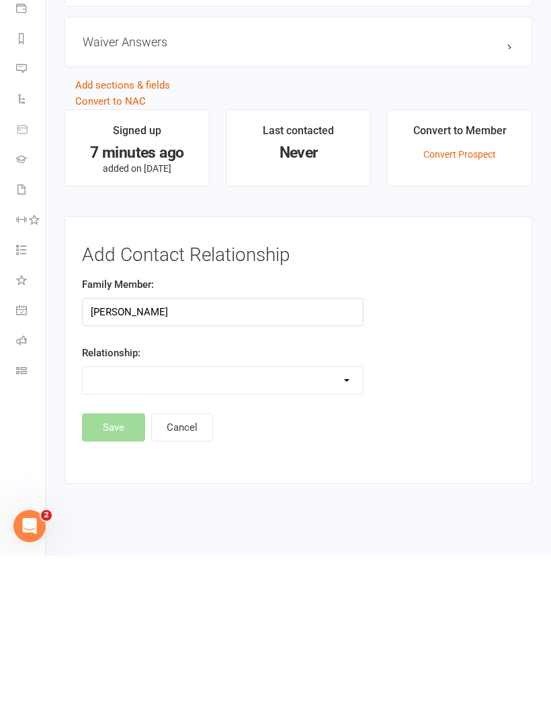
click at [235, 532] on select "Parent / Guardian Child Sibling (parent not in system) Spouse / Partner Cousin …" at bounding box center [223, 545] width 280 height 27
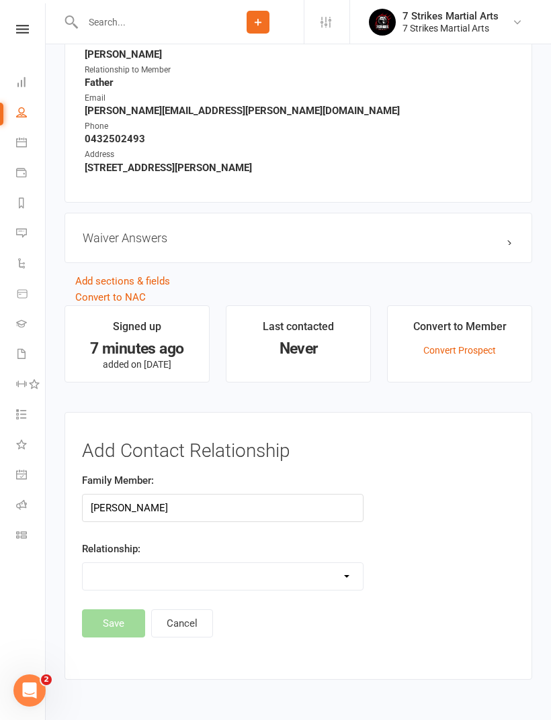
select select "0"
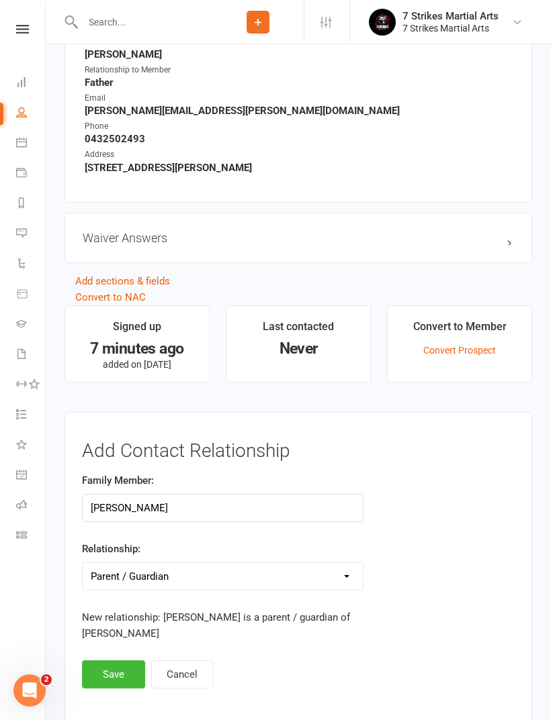
click at [117, 669] on button "Save" at bounding box center [113, 675] width 63 height 28
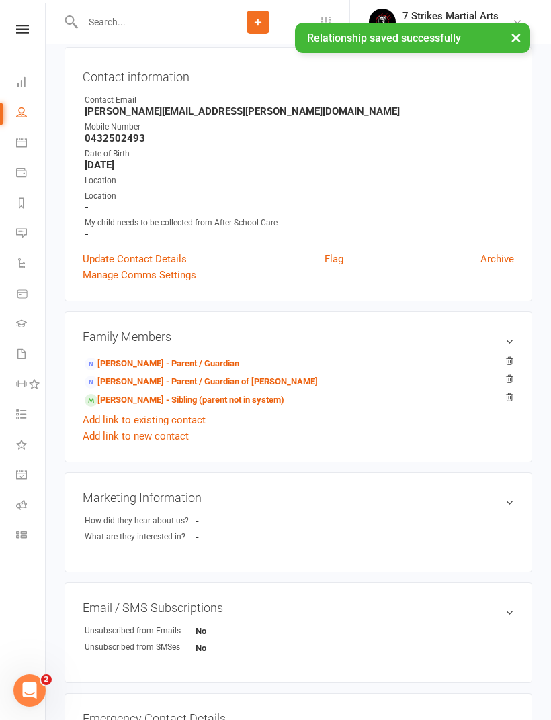
scroll to position [0, 0]
